Goal: Task Accomplishment & Management: Use online tool/utility

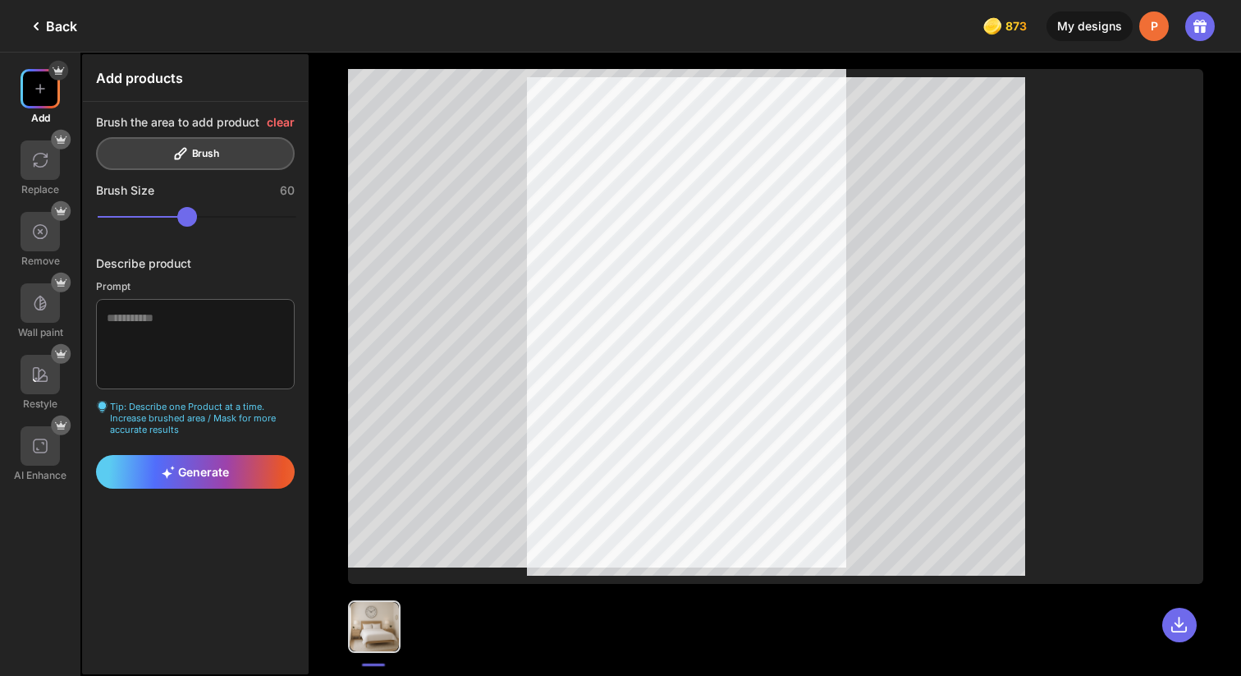
click at [79, 27] on div "Back 873 873 873 873 credits left My designs P" at bounding box center [620, 26] width 1241 height 53
click at [61, 27] on div "Back" at bounding box center [51, 26] width 51 height 20
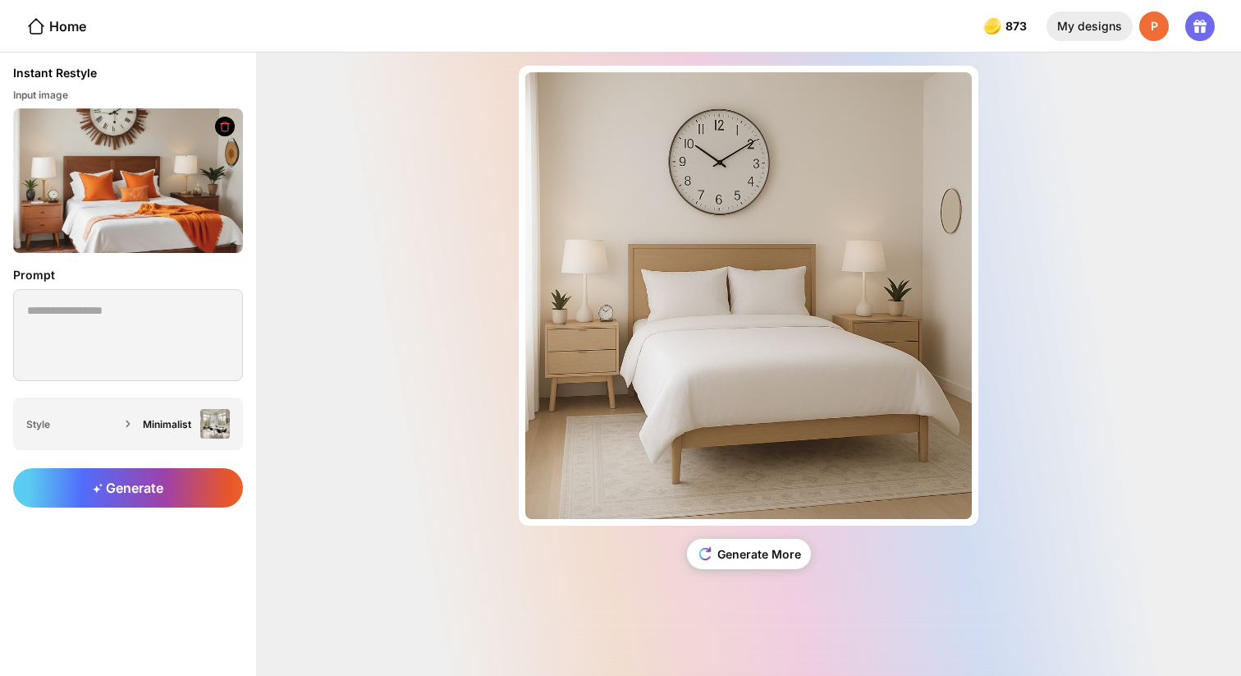
click at [1111, 32] on div "My designs" at bounding box center [1090, 26] width 86 height 30
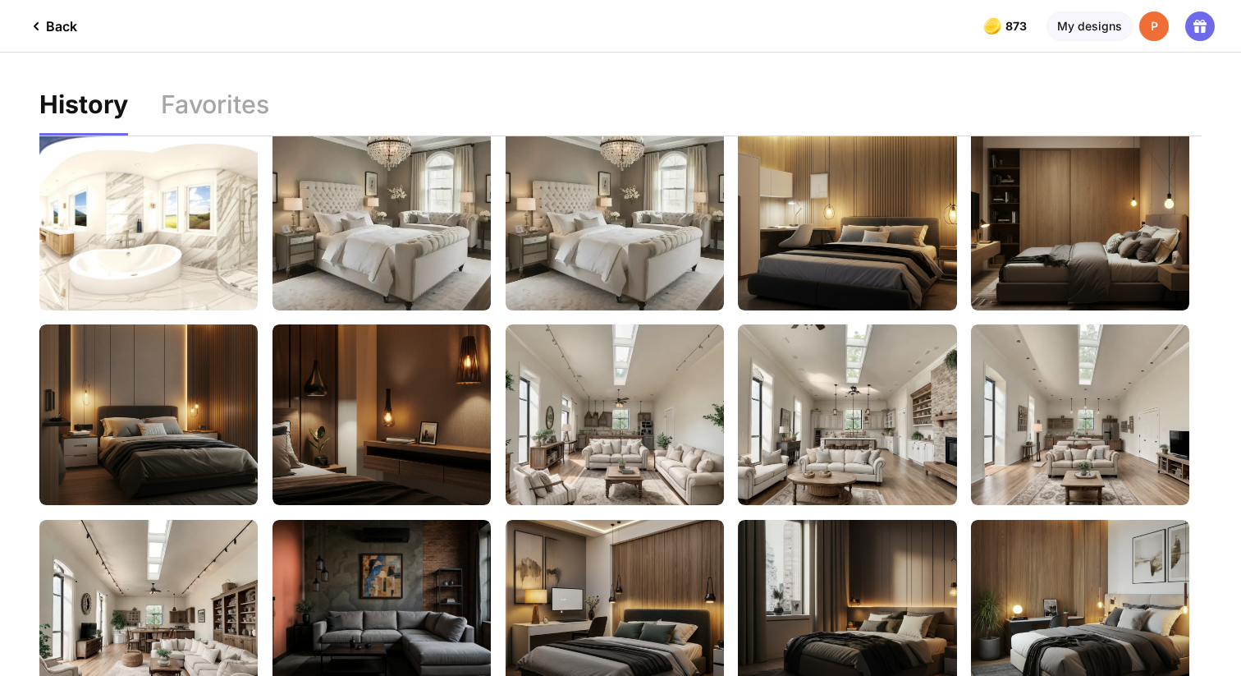
scroll to position [411, 0]
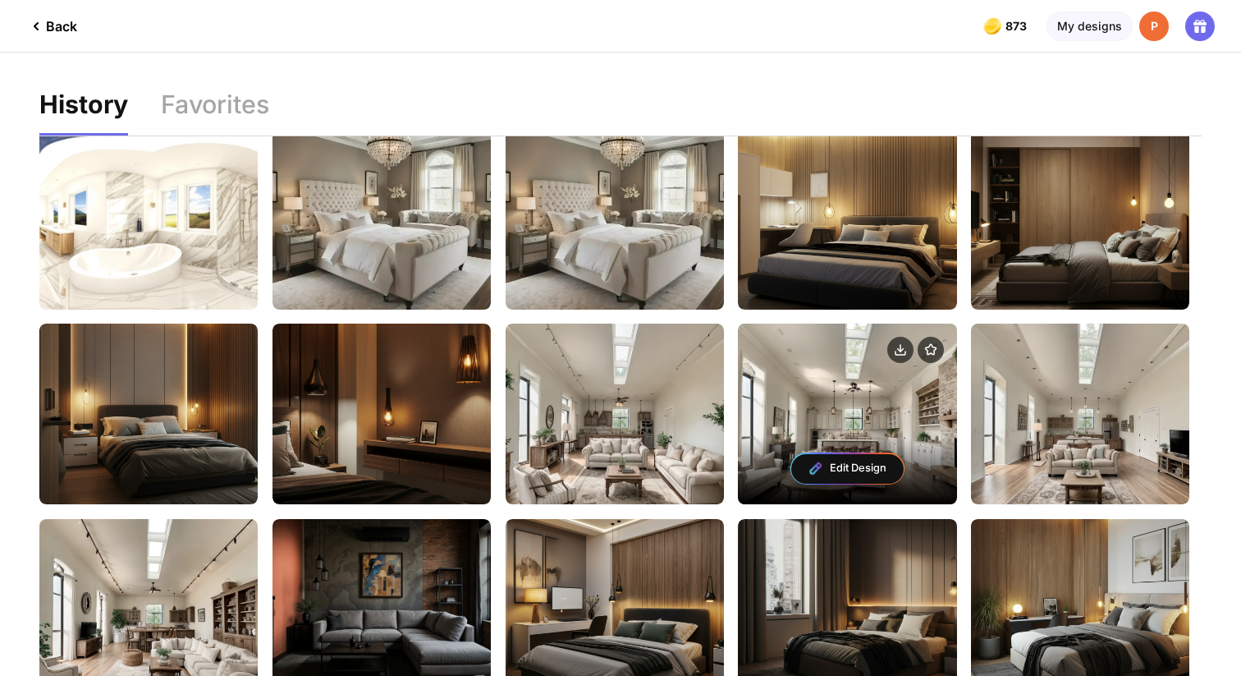
click at [805, 467] on div "Edit Design" at bounding box center [847, 469] width 112 height 30
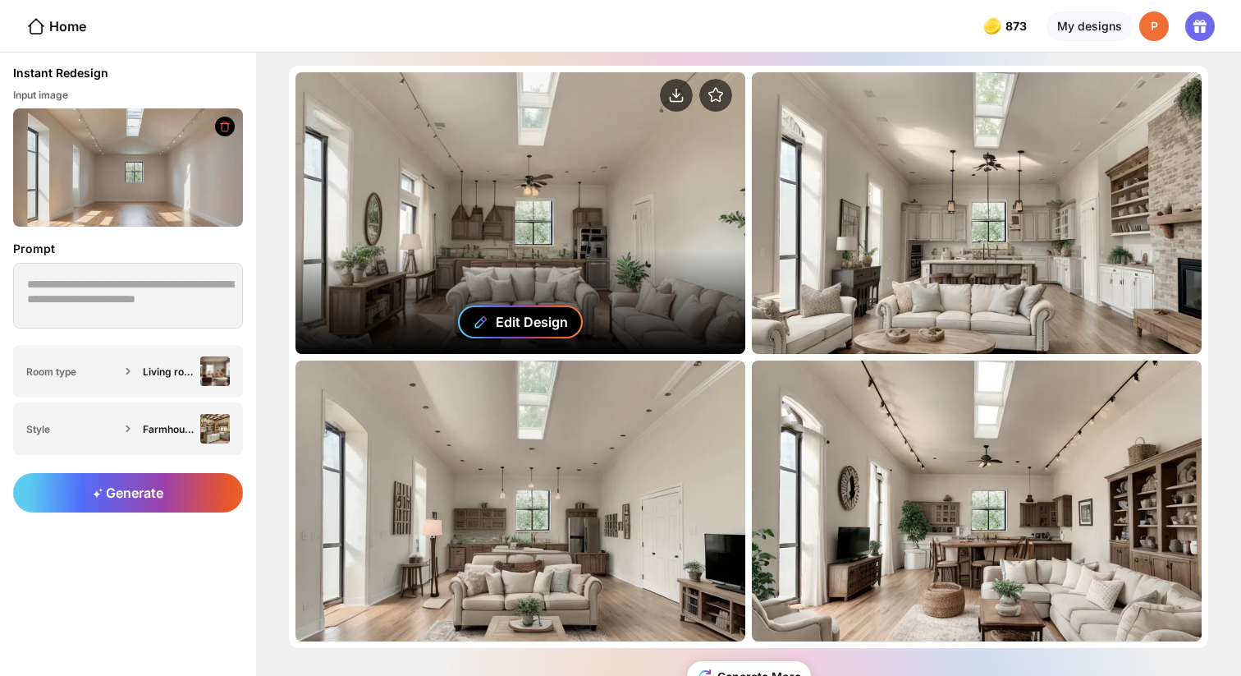
click at [533, 317] on div "Edit Design" at bounding box center [532, 322] width 72 height 16
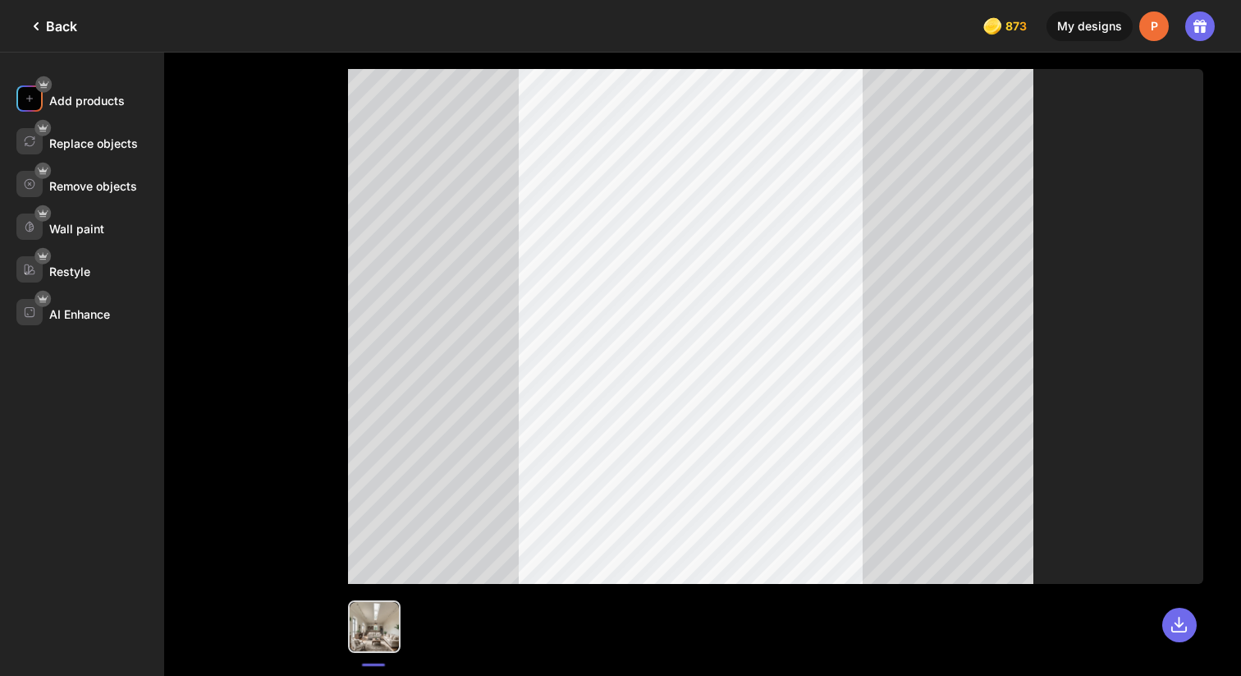
click at [88, 104] on div "Add products" at bounding box center [87, 101] width 76 height 14
